Goal: Answer question/provide support: Share knowledge or assist other users

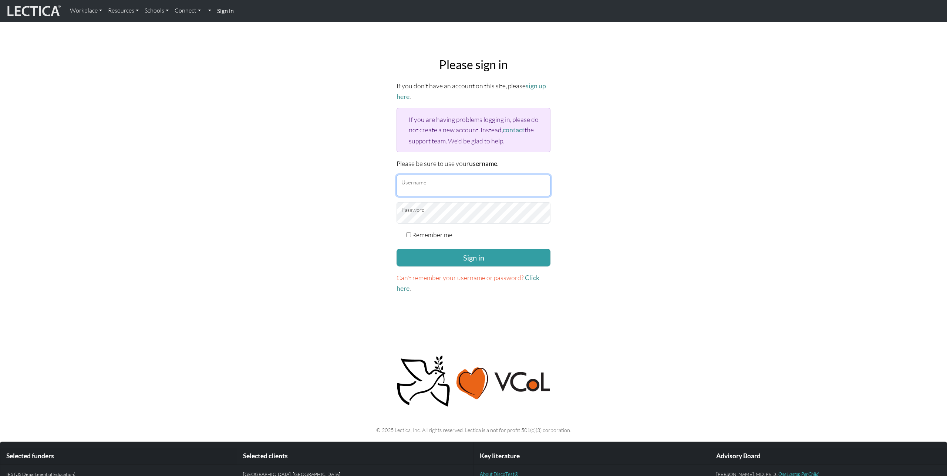
click at [435, 183] on input "Username" at bounding box center [473, 185] width 154 height 21
type input "nmaisano"
checkbox input "true"
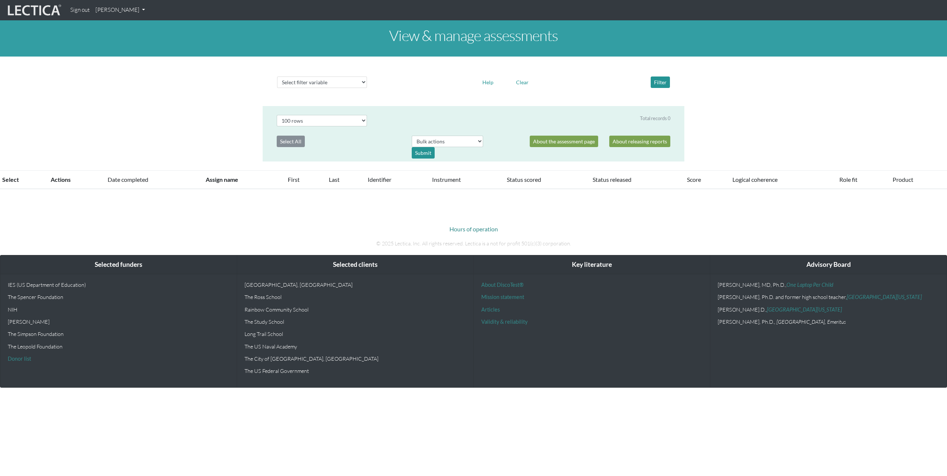
select select "100"
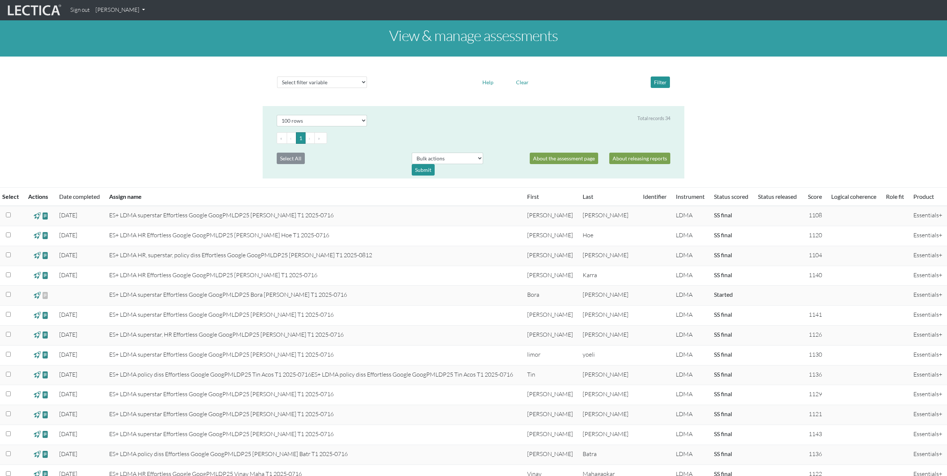
click at [139, 9] on link "Nicholas Maisano" at bounding box center [119, 10] width 55 height 14
click at [119, 27] on link "My Profile" at bounding box center [129, 27] width 59 height 9
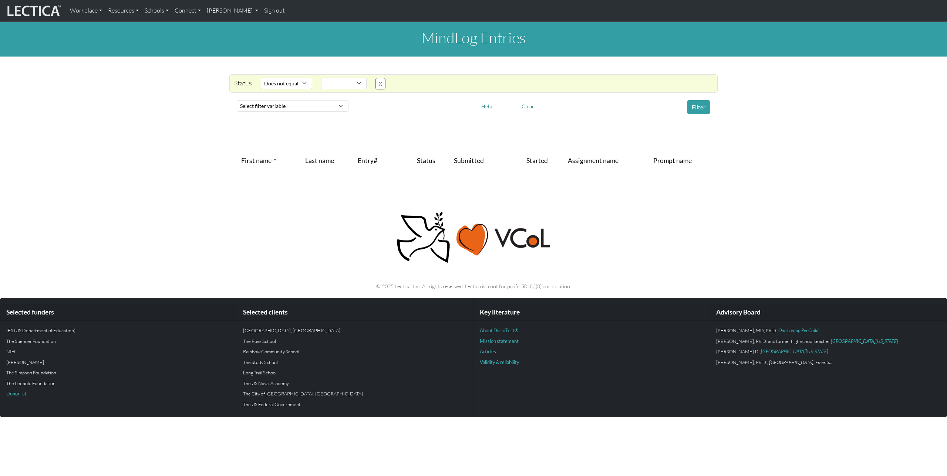
select select "not_iexact"
select select
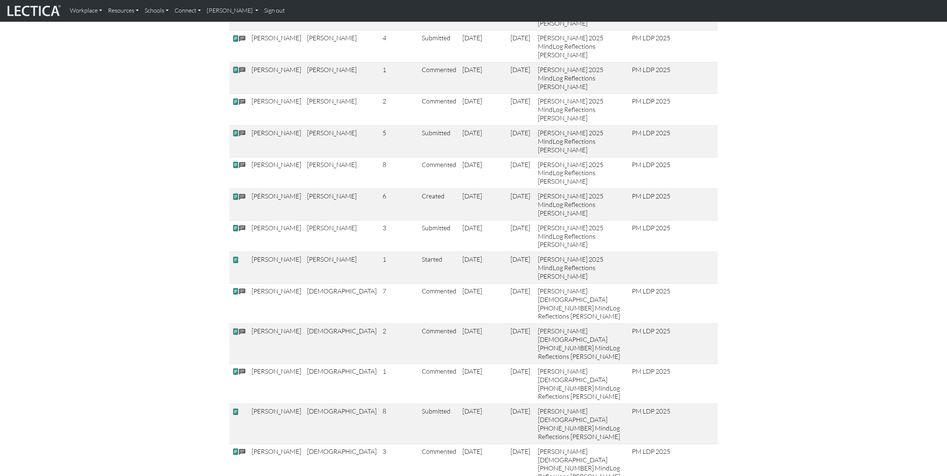
scroll to position [361, 0]
click at [235, 407] on span at bounding box center [235, 411] width 7 height 8
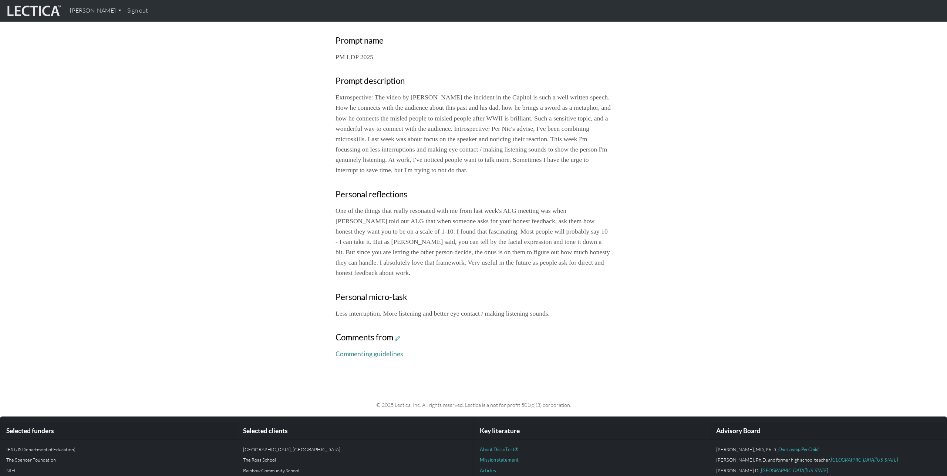
scroll to position [263, 0]
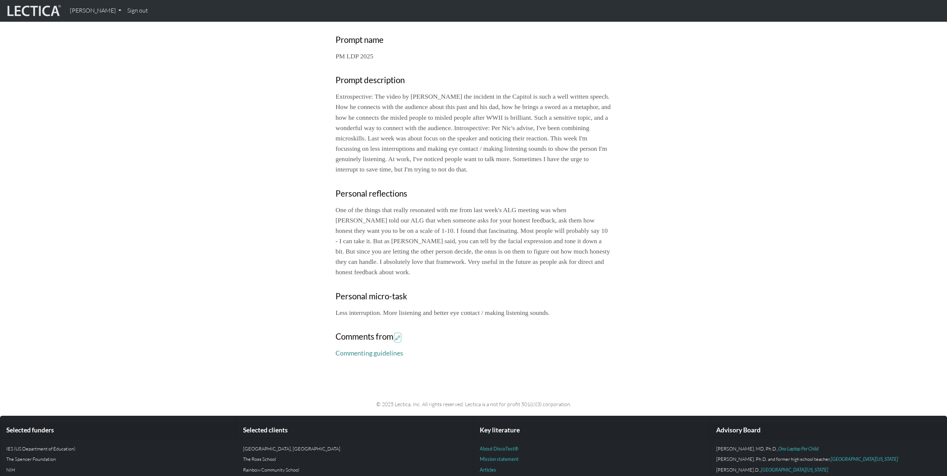
click at [399, 338] on icon at bounding box center [397, 338] width 5 height 6
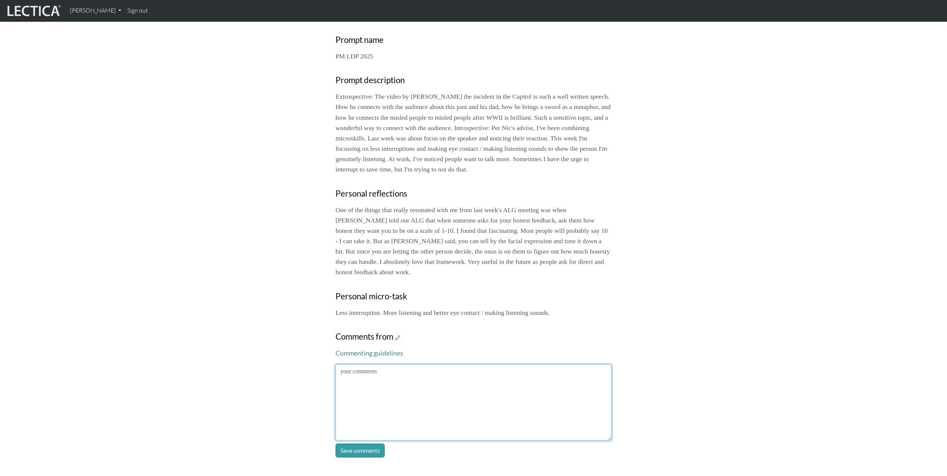
click at [440, 380] on textarea at bounding box center [473, 403] width 276 height 76
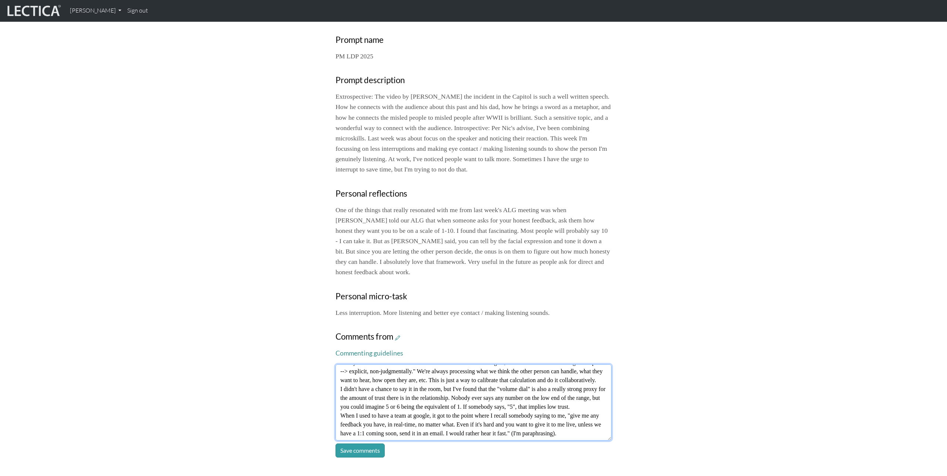
scroll to position [50, 0]
click at [520, 435] on textarea "Glad you found the "feedback volume dial" a useful little tool! Again, it's all…" at bounding box center [473, 403] width 276 height 76
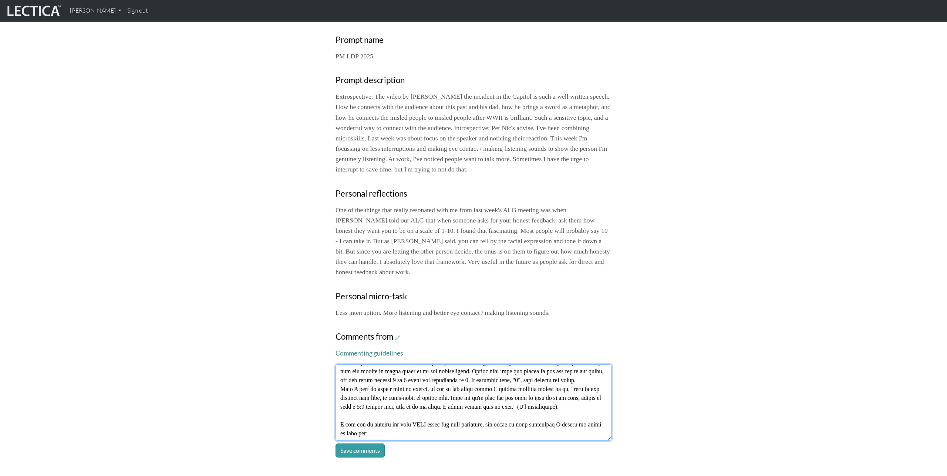
paste textarea "https://theo-dawson.medium.com/vuca-unpacked-3-perspective-coordination-13e7229…"
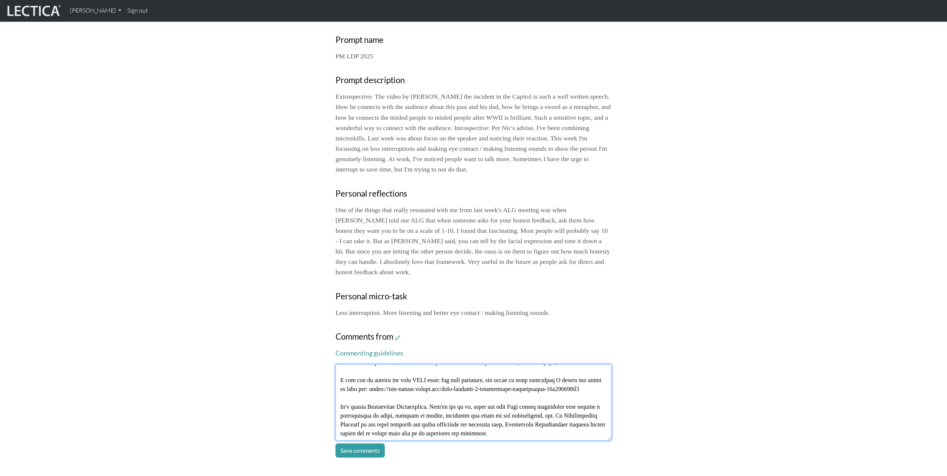
scroll to position [130, 0]
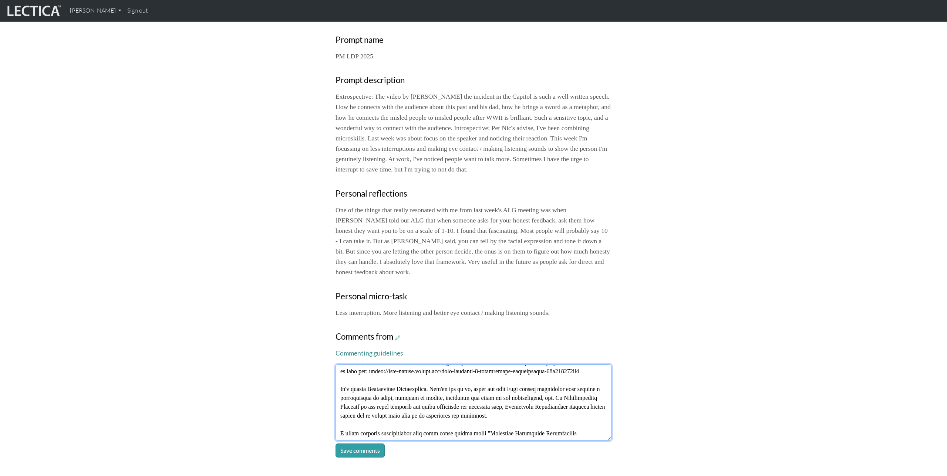
type textarea "Glad you found the "feedback volume dial" a useful little tool! Again, it's all…"
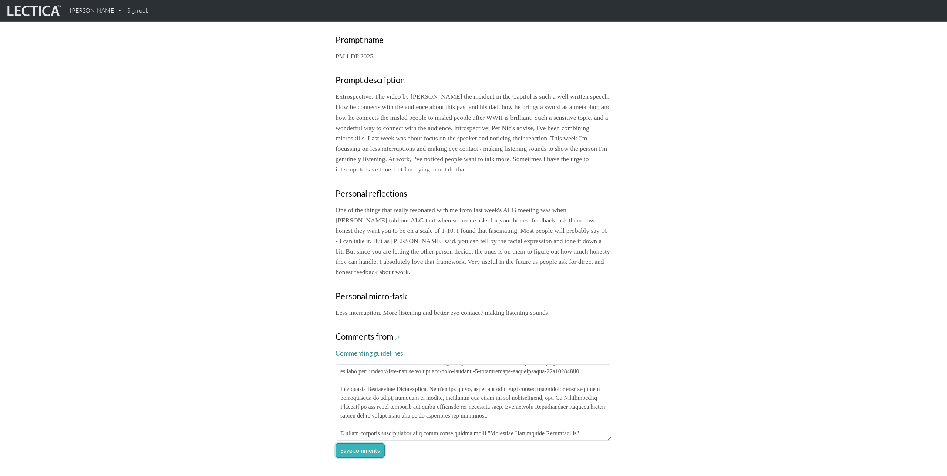
click at [371, 448] on button "Save comments" at bounding box center [359, 451] width 49 height 14
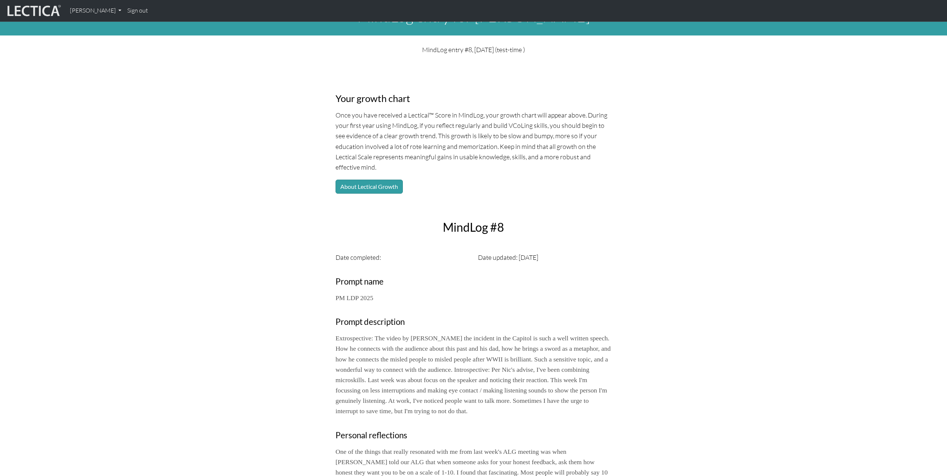
scroll to position [0, 0]
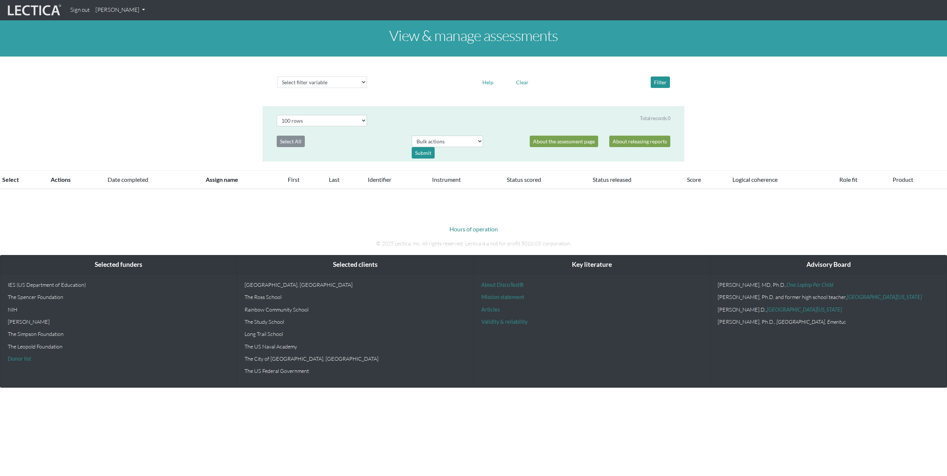
select select "100"
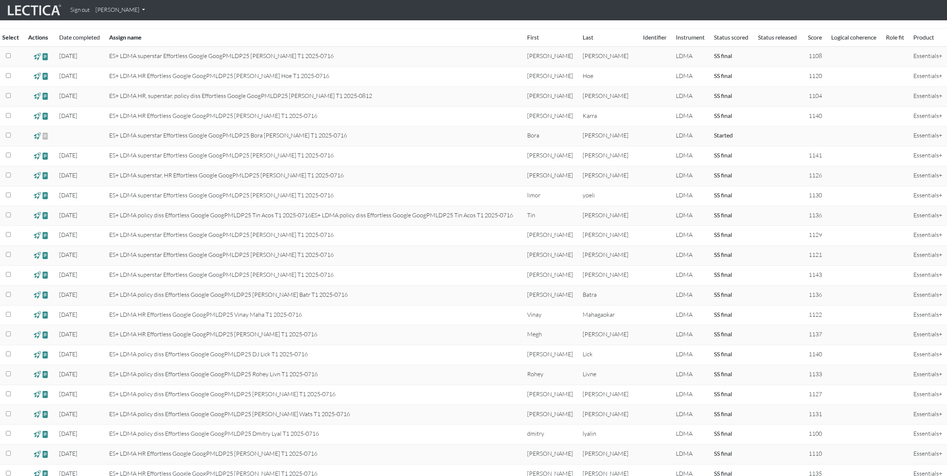
scroll to position [160, 0]
click at [38, 56] on span at bounding box center [37, 55] width 7 height 9
click at [47, 58] on span at bounding box center [45, 55] width 7 height 9
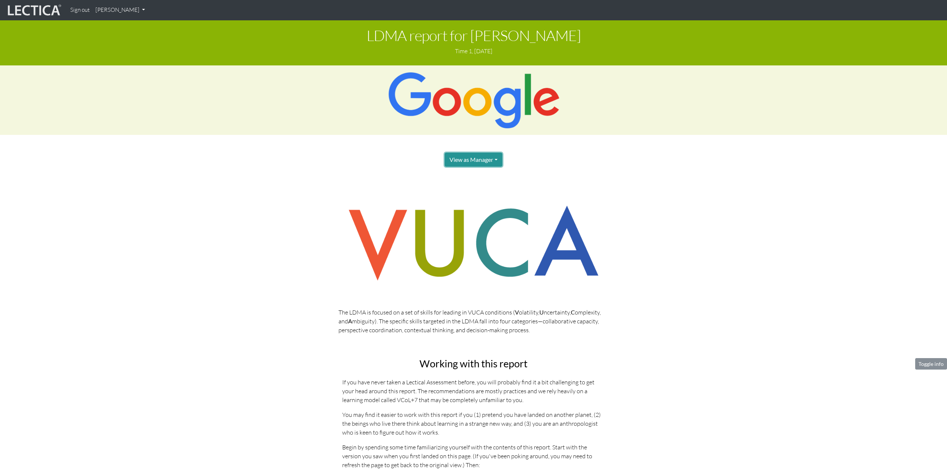
click at [488, 160] on button "View as Manager" at bounding box center [474, 160] width 58 height 14
click at [476, 185] on link "Test-taker" at bounding box center [481, 184] width 59 height 9
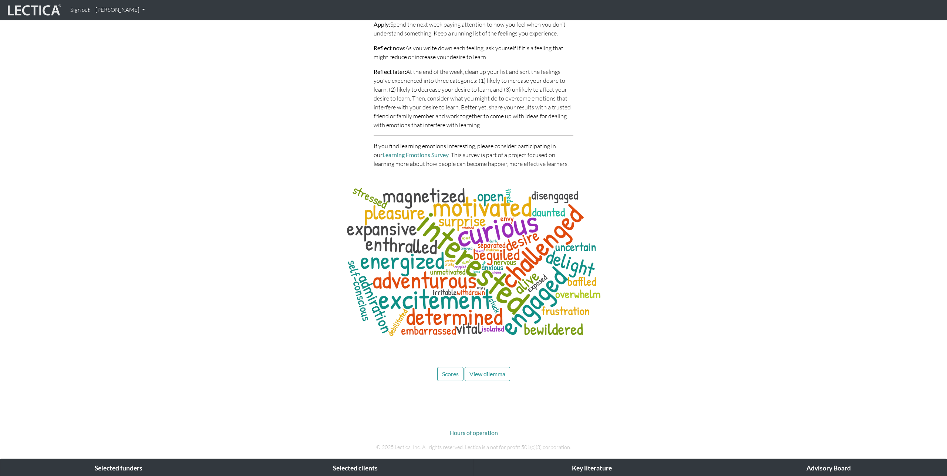
scroll to position [2119, 0]
click at [448, 371] on span "Scores" at bounding box center [450, 374] width 17 height 7
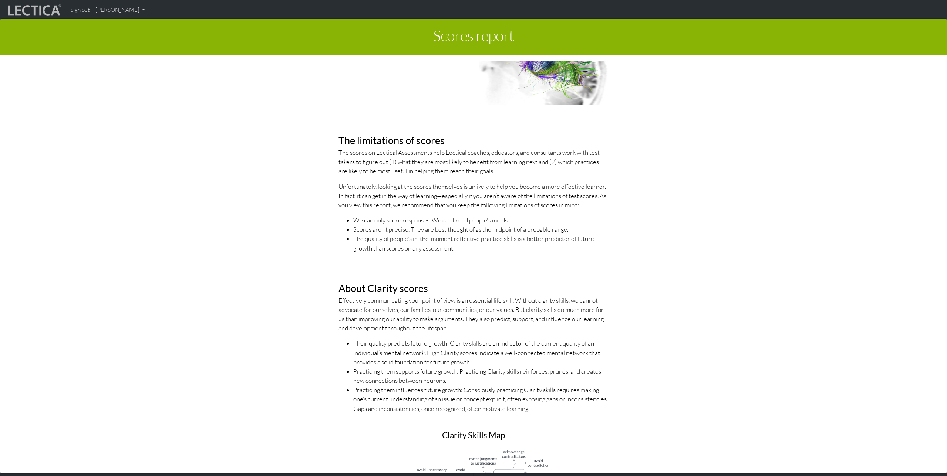
scroll to position [0, 0]
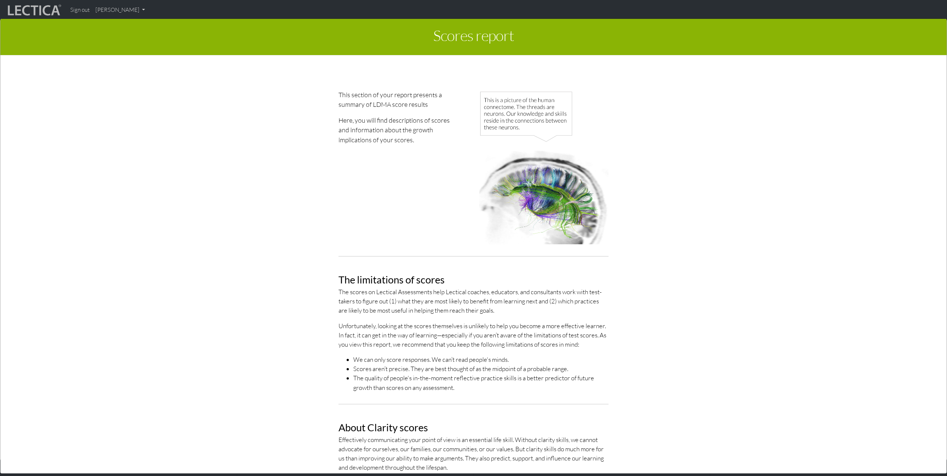
click at [142, 11] on div "Scores report × This section of your report presents a summary of LDMA score re…" at bounding box center [473, 245] width 947 height 476
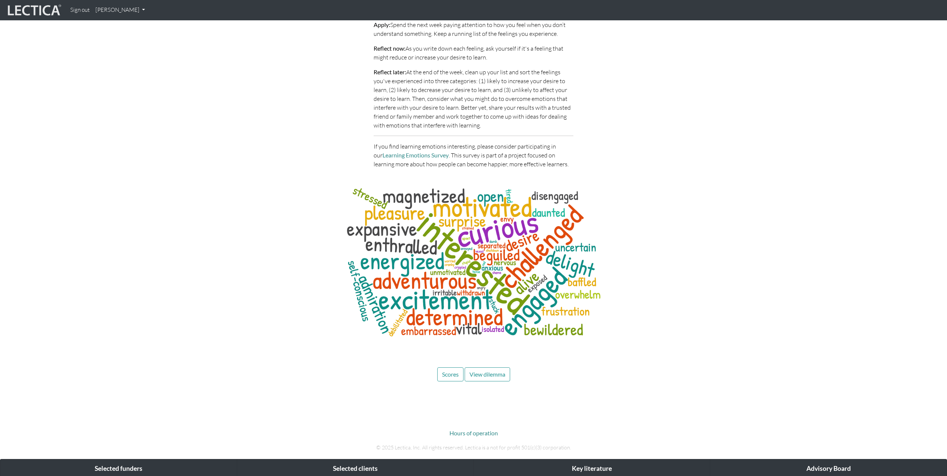
click at [142, 11] on link "[PERSON_NAME]" at bounding box center [119, 10] width 55 height 14
click at [124, 41] on link "Manage assessments" at bounding box center [129, 43] width 63 height 9
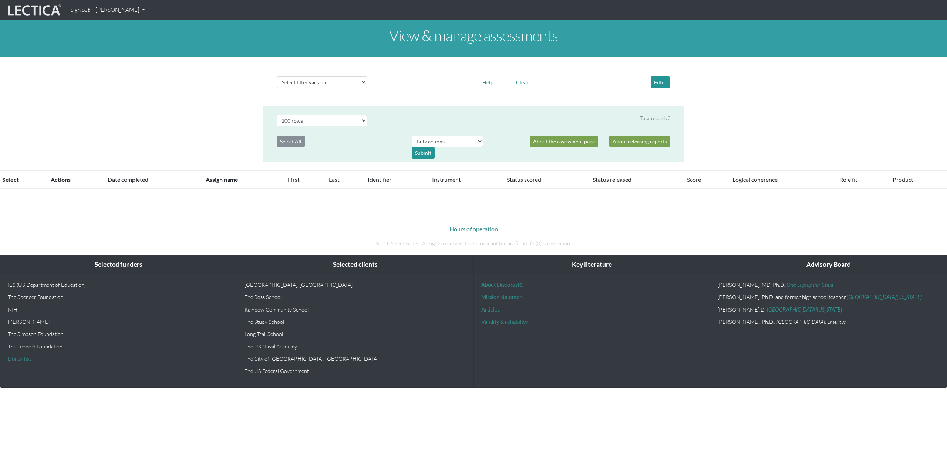
select select "100"
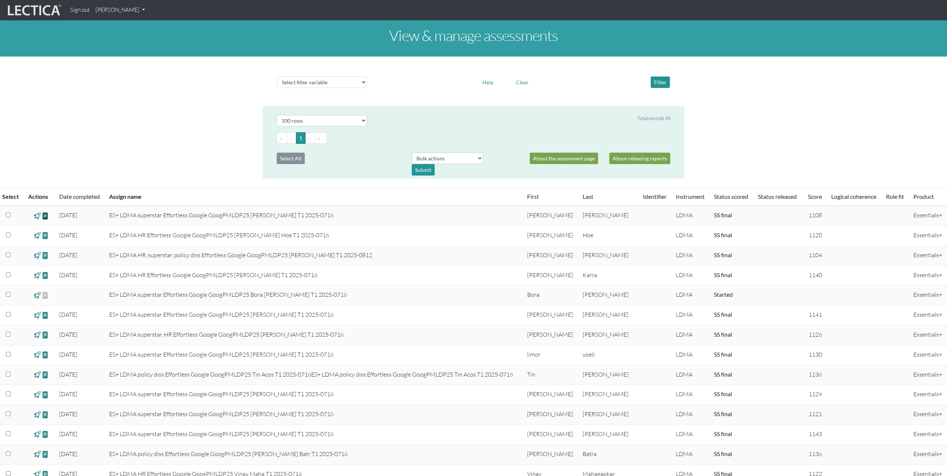
click at [47, 215] on span at bounding box center [45, 216] width 7 height 9
click at [38, 217] on span at bounding box center [37, 216] width 7 height 9
click at [634, 153] on link "About releasing reports" at bounding box center [639, 158] width 61 height 11
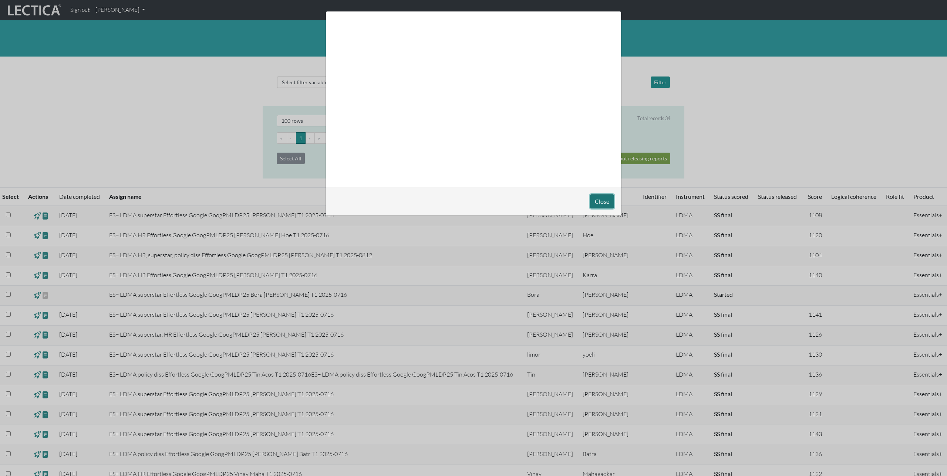
click at [594, 203] on button "Close" at bounding box center [602, 202] width 24 height 14
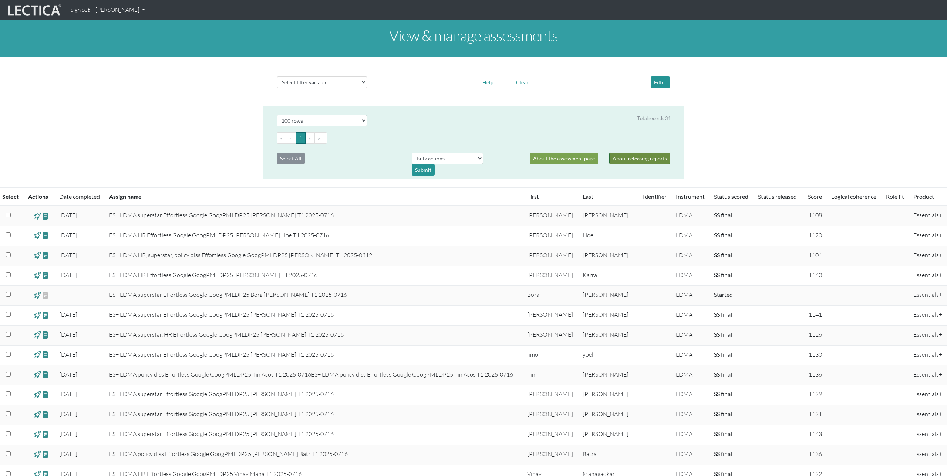
click at [626, 159] on link "About releasing reports" at bounding box center [639, 158] width 61 height 11
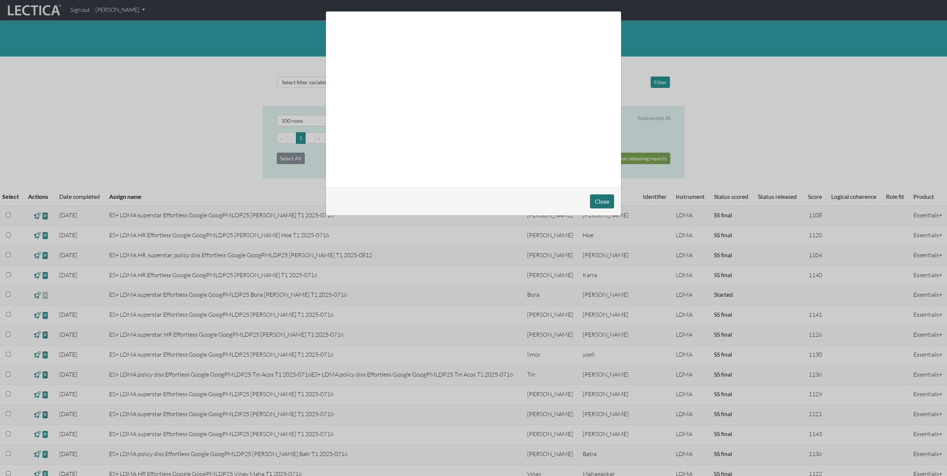
click at [593, 196] on button "Close" at bounding box center [602, 202] width 24 height 14
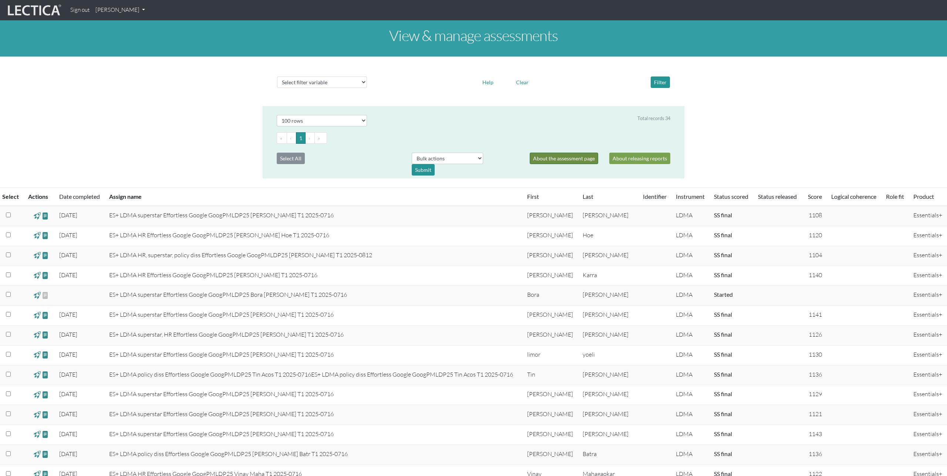
click at [569, 161] on link "About the assessment page" at bounding box center [564, 158] width 68 height 11
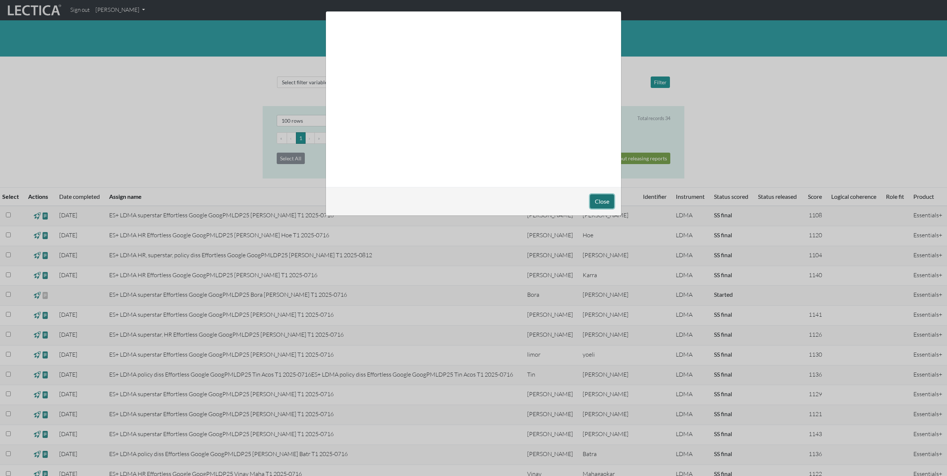
click at [603, 198] on button "Close" at bounding box center [602, 202] width 24 height 14
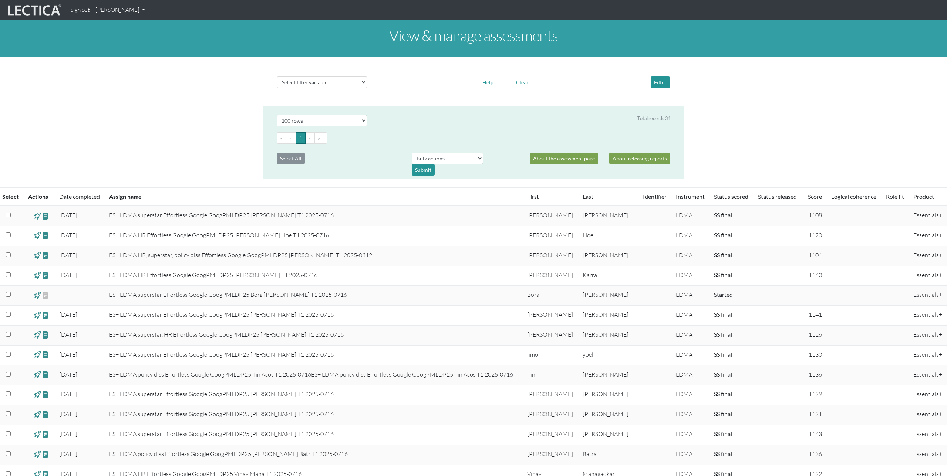
click at [118, 124] on div "View & manage assessments Select filter variable Assignment name Date started D…" at bounding box center [473, 451] width 947 height 862
click at [128, 11] on link "[PERSON_NAME]" at bounding box center [119, 10] width 55 height 14
click at [127, 53] on link "Manage assignments" at bounding box center [129, 52] width 63 height 9
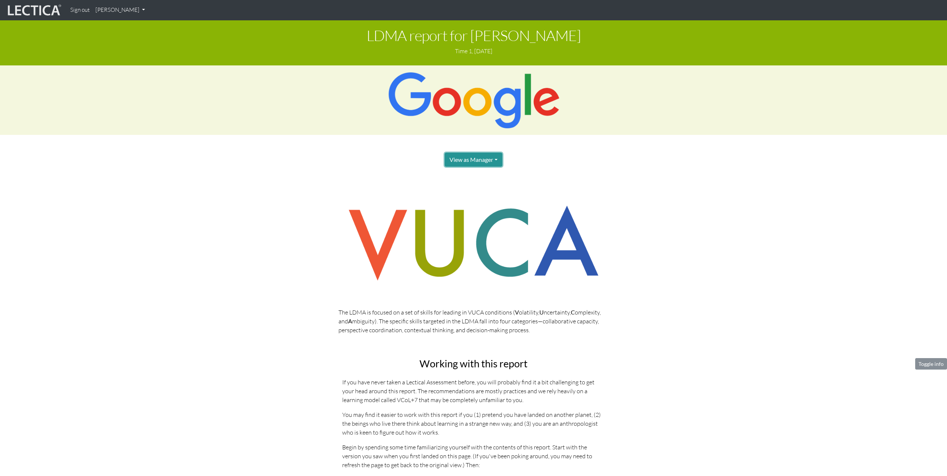
click at [491, 159] on button "View as Manager" at bounding box center [474, 160] width 58 height 14
click at [483, 185] on link "Test-taker" at bounding box center [481, 184] width 59 height 9
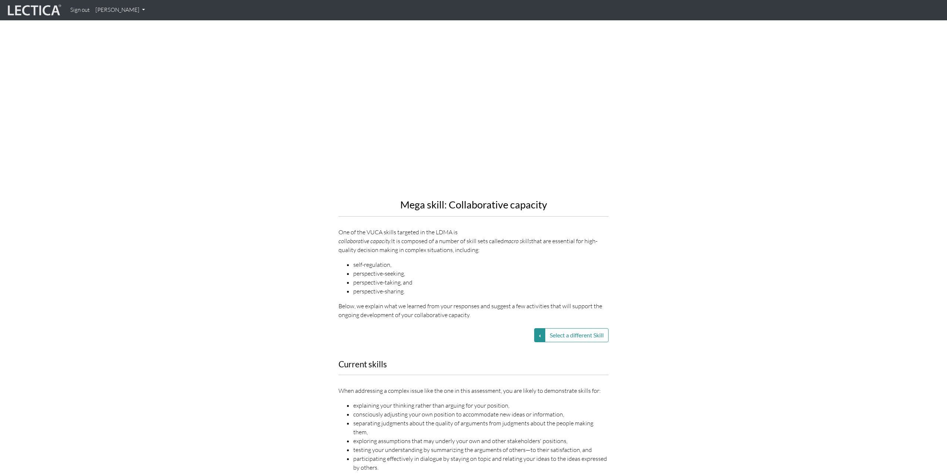
scroll to position [839, 0]
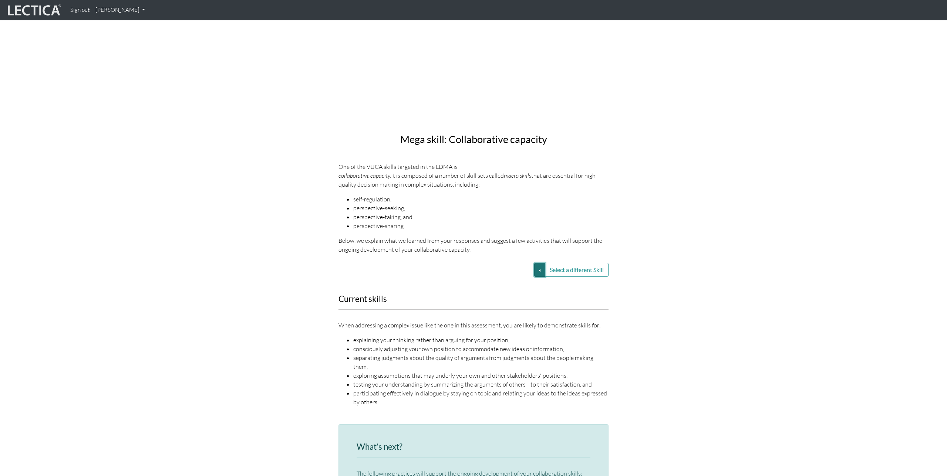
click at [542, 263] on button "Select a different Skill" at bounding box center [539, 270] width 11 height 14
click at [509, 266] on link "VUCA—Collaborative capacity" at bounding box center [486, 270] width 79 height 9
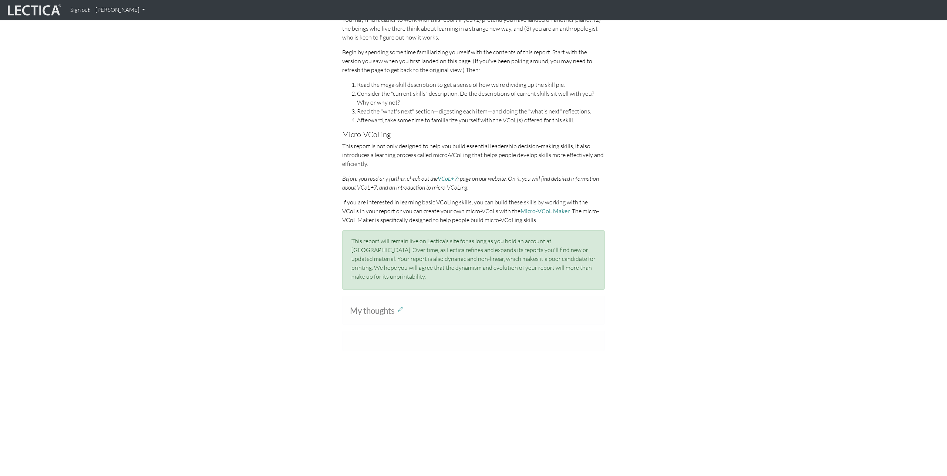
scroll to position [0, 0]
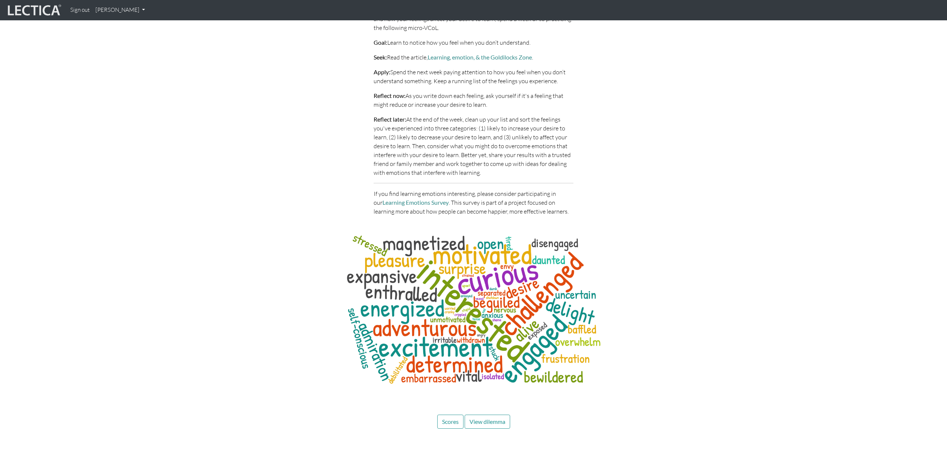
scroll to position [2288, 0]
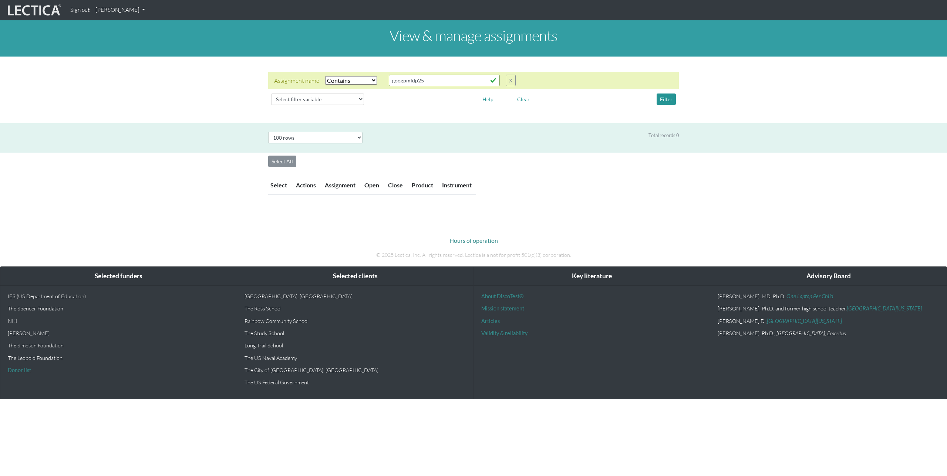
select select "icontains"
select select "100"
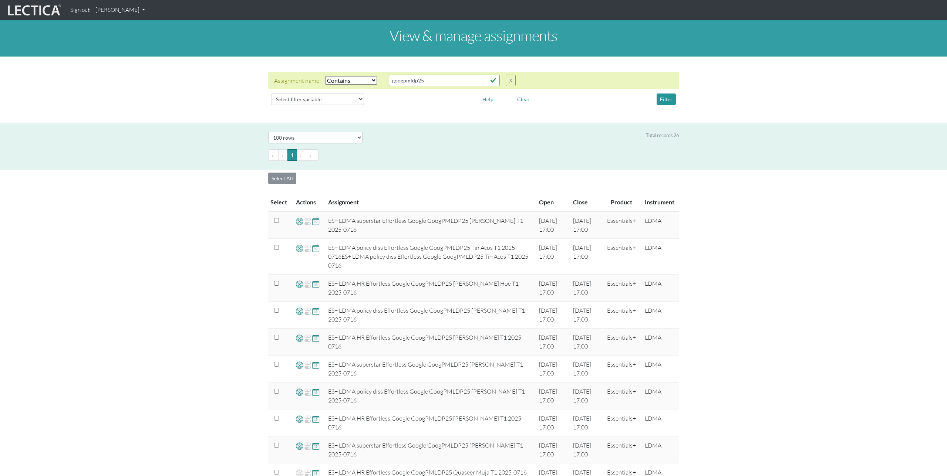
click at [133, 11] on link "[PERSON_NAME]" at bounding box center [119, 10] width 55 height 14
click at [122, 62] on link "View VCoLs" at bounding box center [129, 61] width 63 height 9
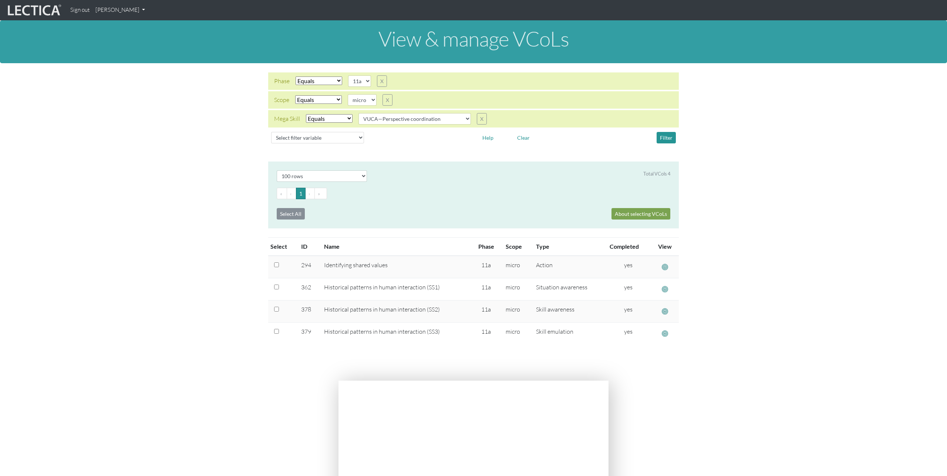
select select "11a"
select select "micro"
select select "VUCA—Perspective coordination"
select select "100"
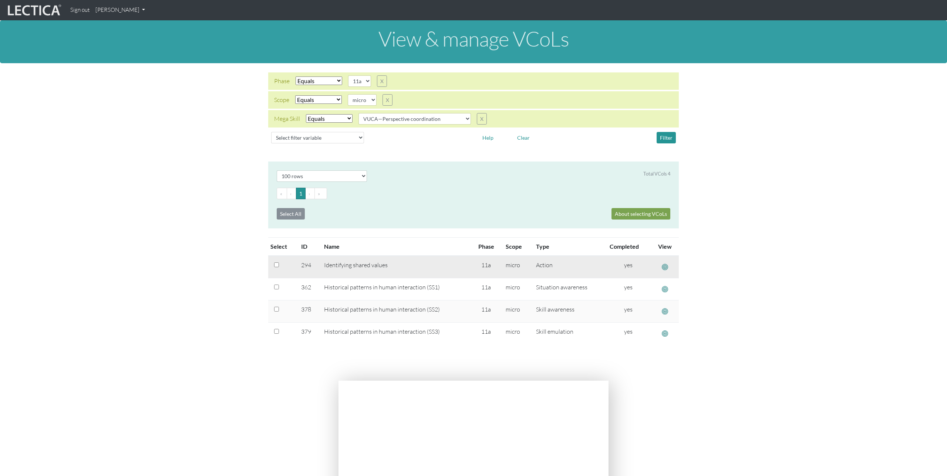
click at [666, 267] on span "button" at bounding box center [665, 267] width 6 height 8
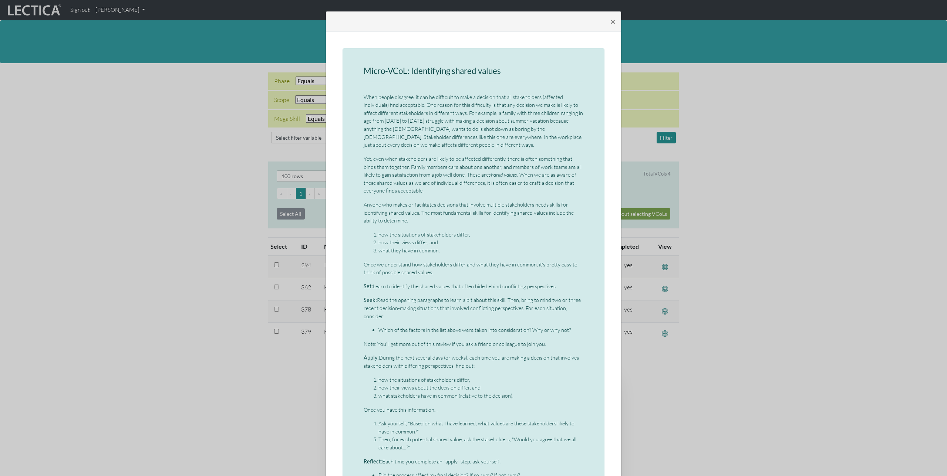
scroll to position [212, 0]
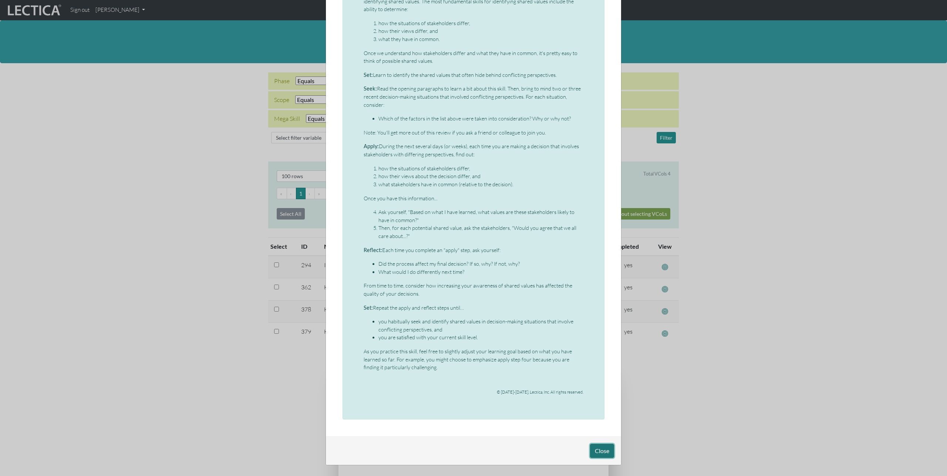
click at [602, 449] on button "Close" at bounding box center [602, 451] width 24 height 14
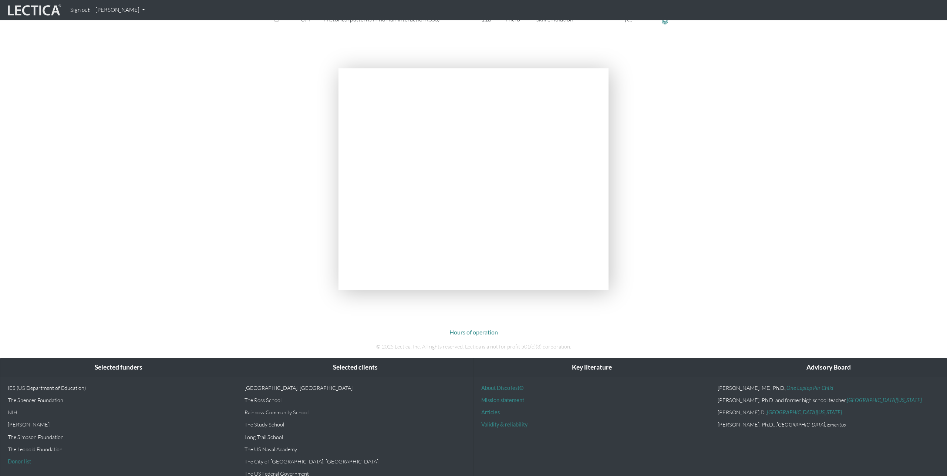
scroll to position [0, 0]
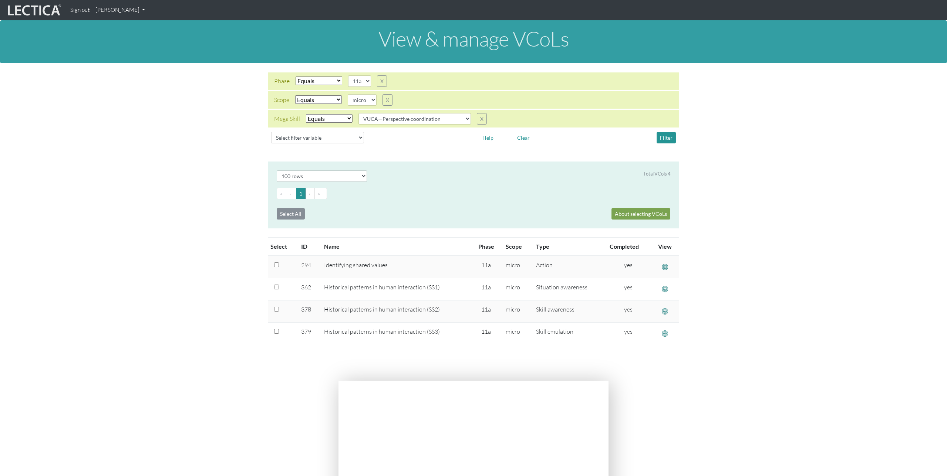
click at [115, 11] on link "[PERSON_NAME]" at bounding box center [119, 10] width 55 height 14
click at [116, 28] on link "My Profile" at bounding box center [129, 27] width 59 height 9
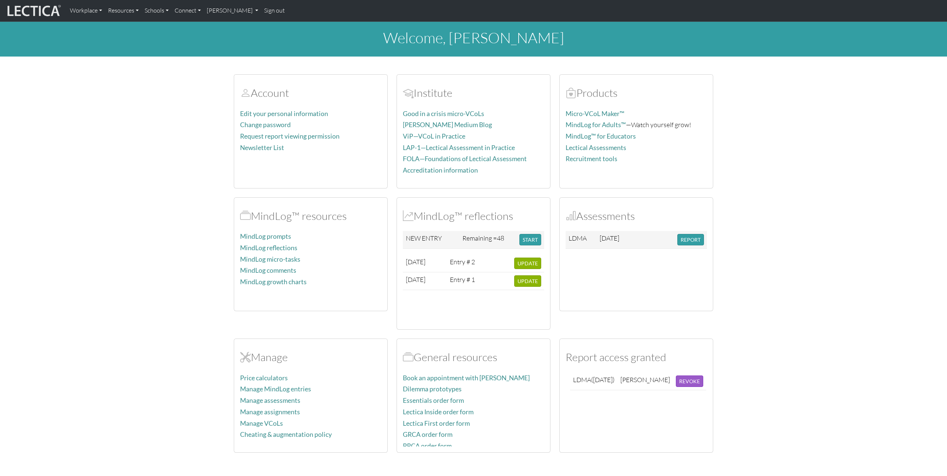
click at [321, 328] on div "MindLog™ resources MindLog prompts MindLog reflections MindLog micro-tasks Mind…" at bounding box center [310, 263] width 163 height 133
click at [327, 325] on div "MindLog™ resources MindLog prompts MindLog reflections MindLog micro-tasks Mind…" at bounding box center [310, 263] width 163 height 133
click at [274, 421] on link "Manage VCoLs" at bounding box center [261, 424] width 43 height 8
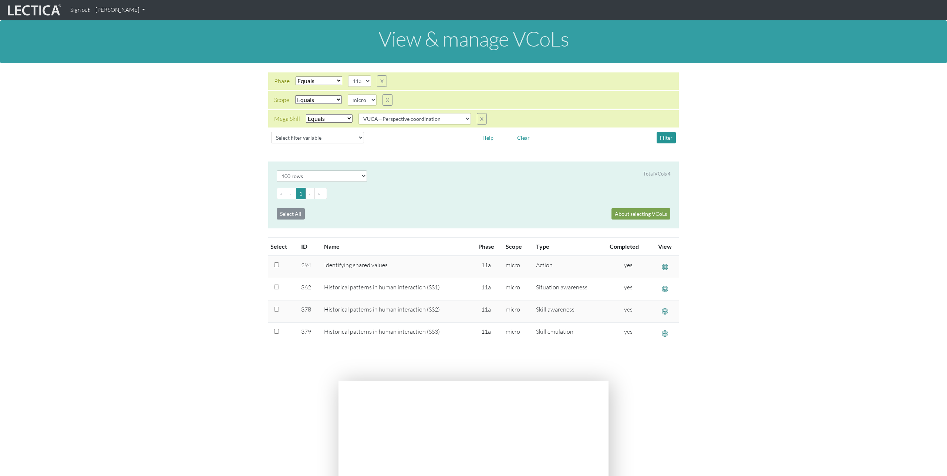
select select "11a"
select select "micro"
select select "VUCA—Perspective coordination"
select select "100"
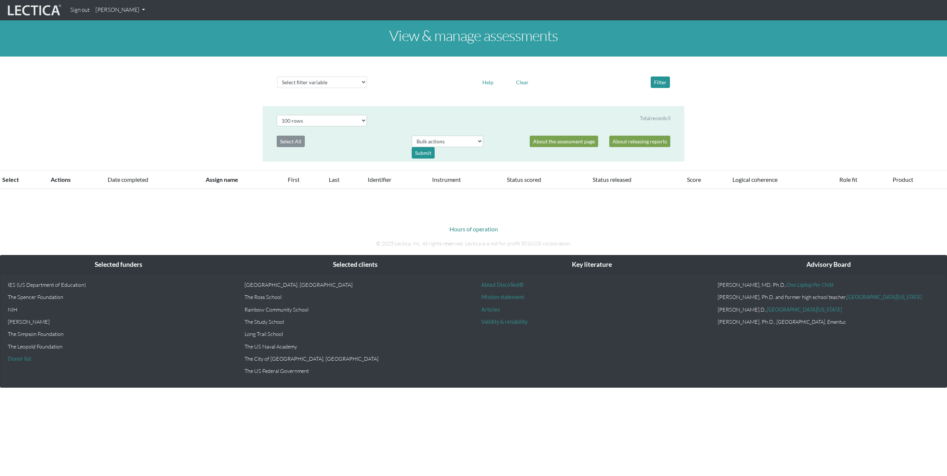
select select "100"
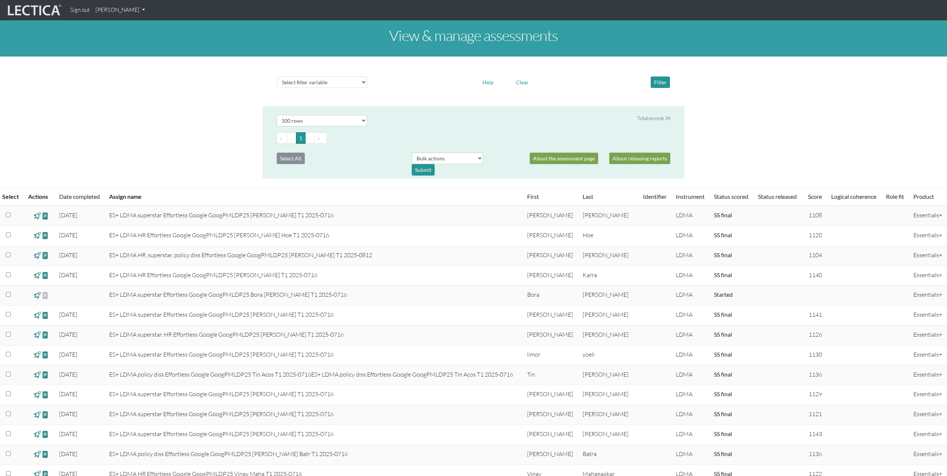
click at [9, 216] on input "checkbox" at bounding box center [8, 215] width 5 height 5
click at [475, 158] on select "Bulk actions download test-taker data" at bounding box center [447, 158] width 71 height 11
click at [84, 214] on td "2025-09-19" at bounding box center [80, 216] width 50 height 20
click at [128, 222] on td "ES+ LDMA superstar Effortless Google GoogPMLDP25 Fabio Maga T1 2025-0716" at bounding box center [314, 216] width 418 height 20
click at [165, 219] on td "ES+ LDMA superstar Effortless Google GoogPMLDP25 Fabio Maga T1 2025-0716" at bounding box center [314, 216] width 418 height 20
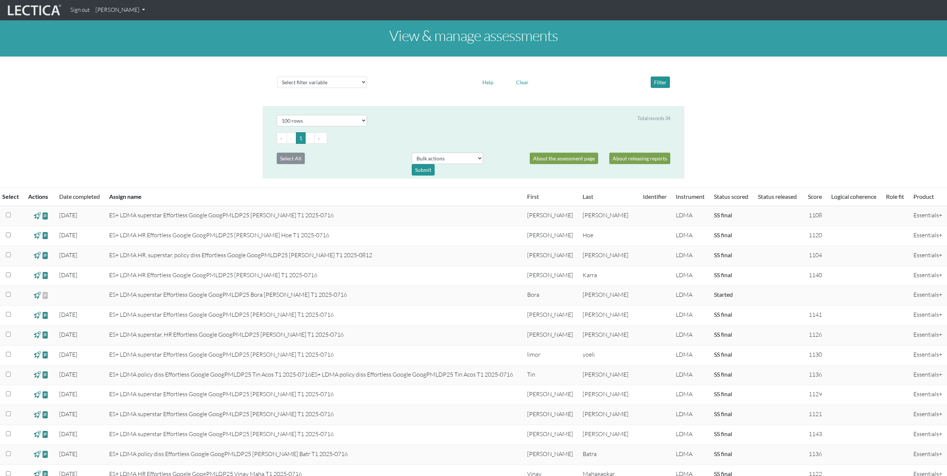
click at [716, 215] on link "SS final" at bounding box center [723, 215] width 18 height 7
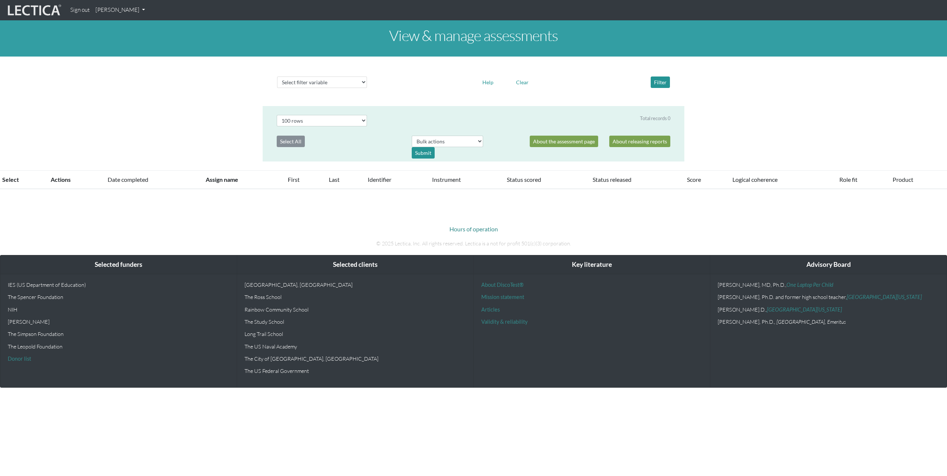
select select "100"
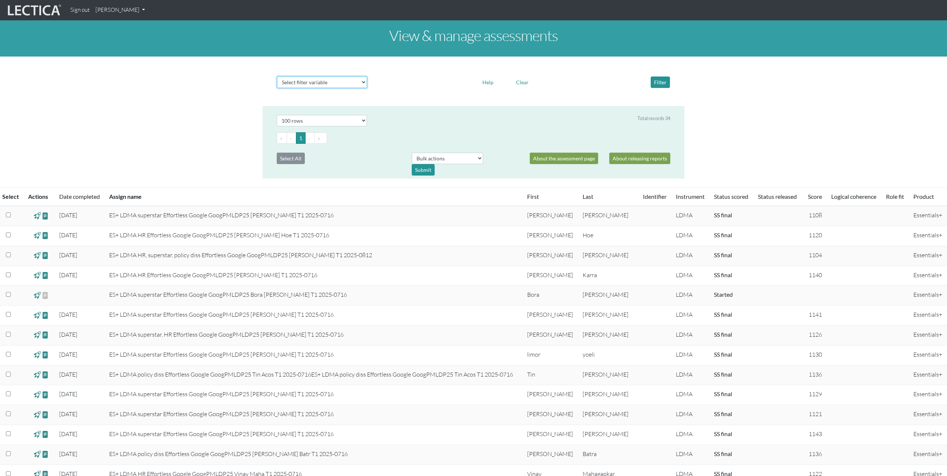
click at [362, 80] on select "Select filter variable Assignment name Date started Date completed First name G…" at bounding box center [322, 82] width 90 height 11
click at [47, 216] on span at bounding box center [45, 216] width 7 height 9
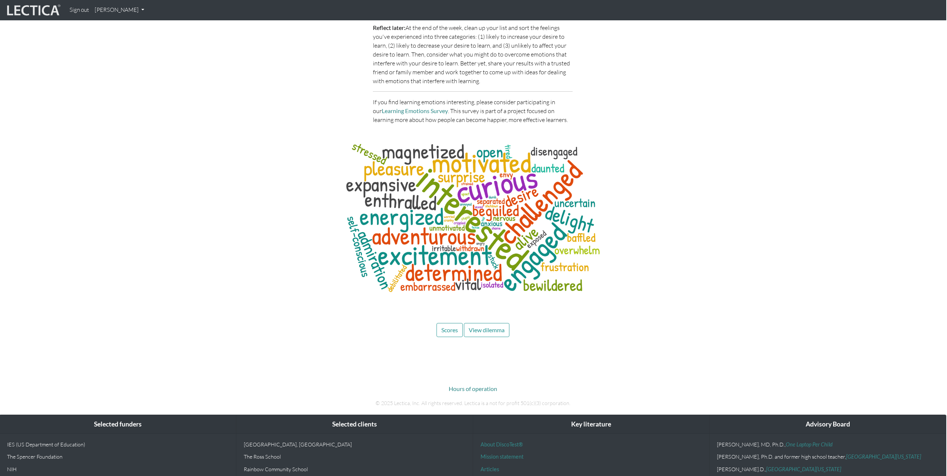
scroll to position [2164, 1]
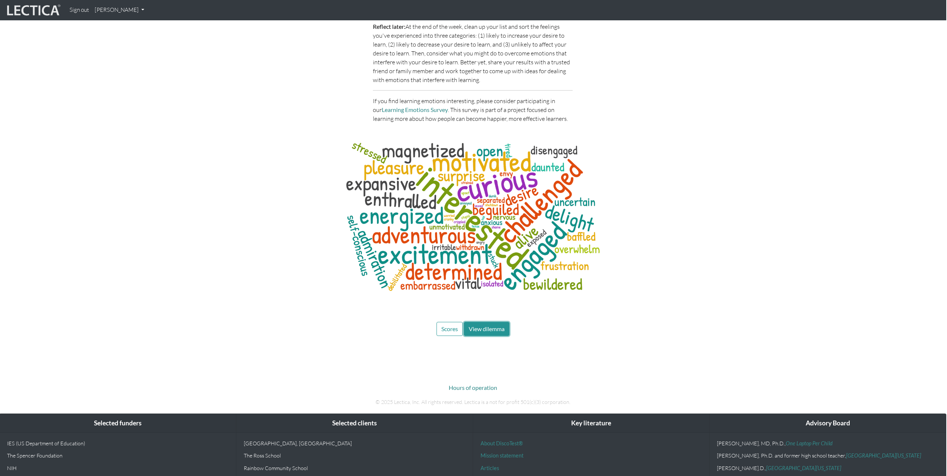
click at [486, 322] on button "View dilemma" at bounding box center [486, 329] width 45 height 14
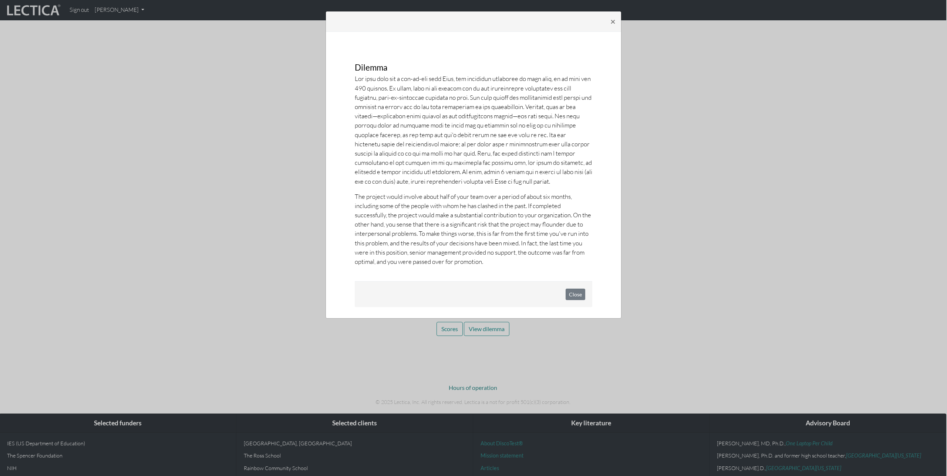
click at [580, 298] on button "Close" at bounding box center [575, 294] width 20 height 11
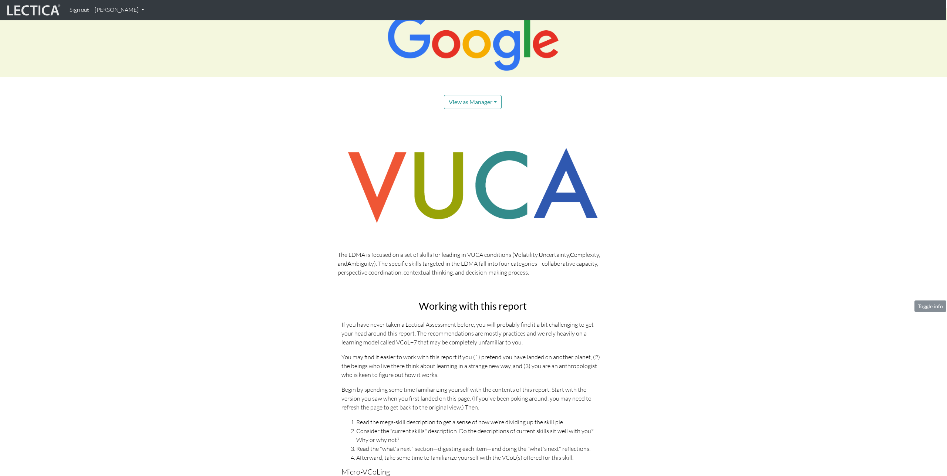
scroll to position [0, 1]
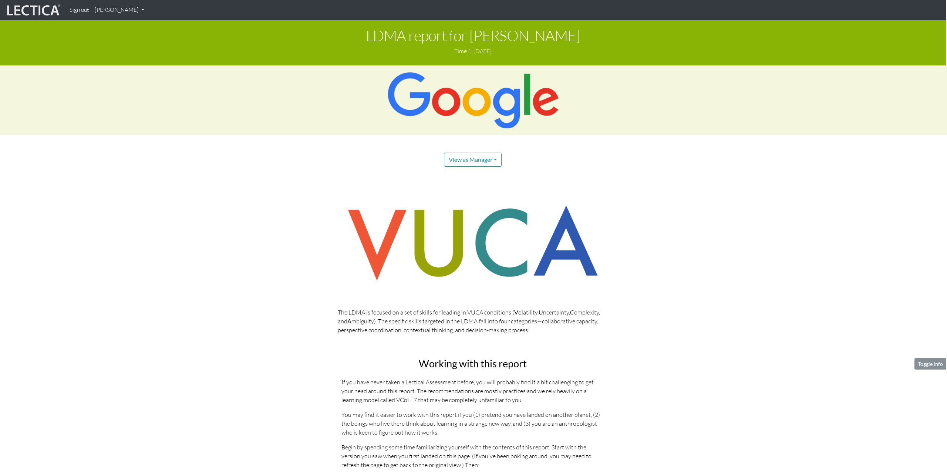
click at [126, 10] on link "[PERSON_NAME]" at bounding box center [119, 10] width 55 height 14
click at [120, 25] on link "My Profile" at bounding box center [128, 27] width 59 height 9
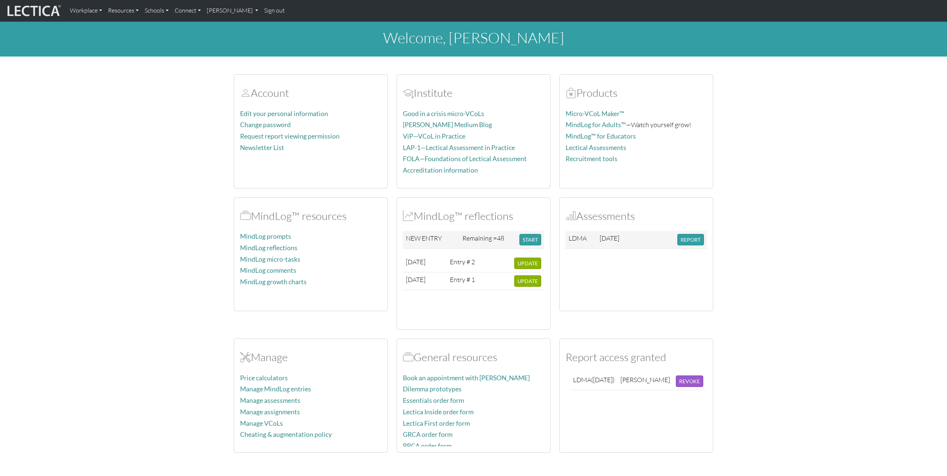
click at [773, 240] on section "Account Edit your personal information Change password Request report viewing p…" at bounding box center [473, 259] width 947 height 388
